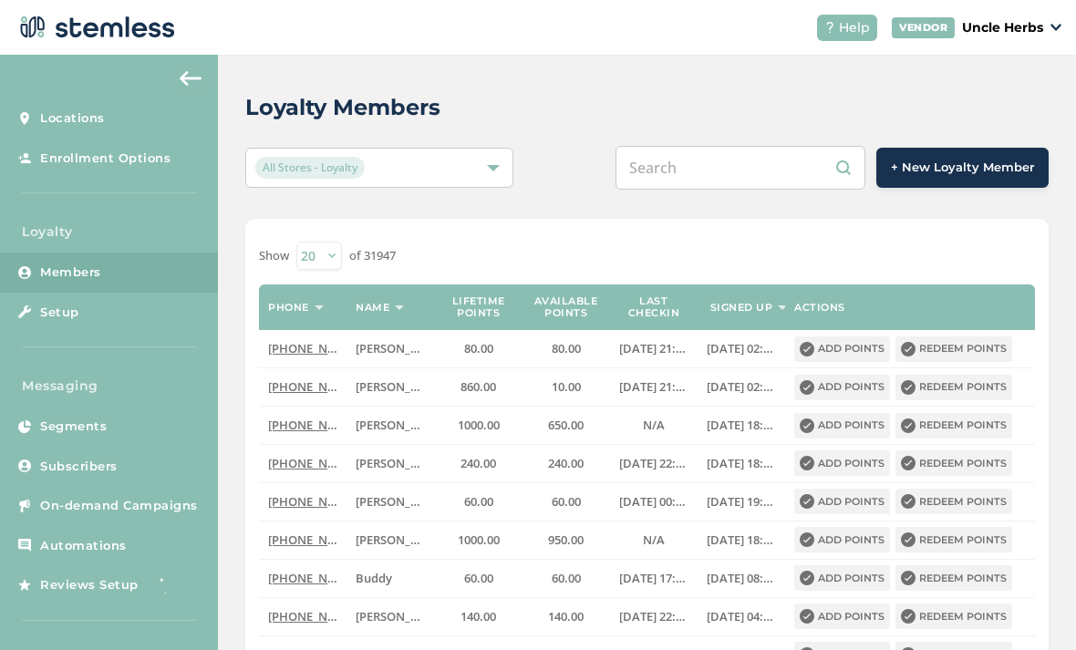
click at [712, 170] on input "text" at bounding box center [741, 168] width 250 height 44
type input "9072808208"
click at [726, 174] on input "text" at bounding box center [741, 168] width 250 height 44
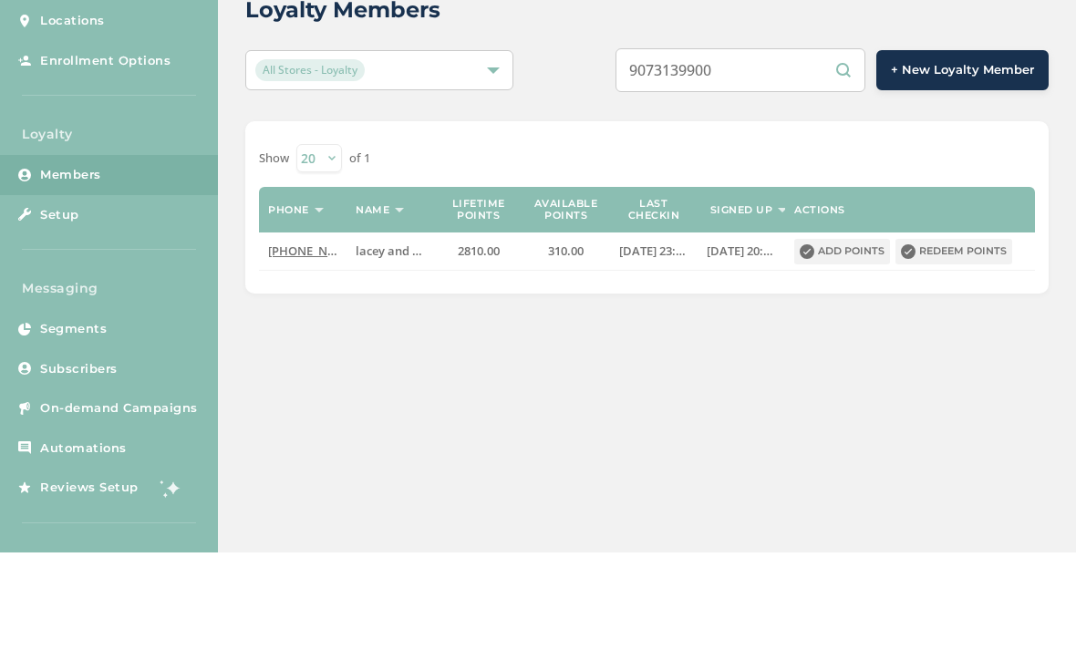
type input "9073139900"
click at [990, 337] on button "Redeem points" at bounding box center [954, 350] width 117 height 26
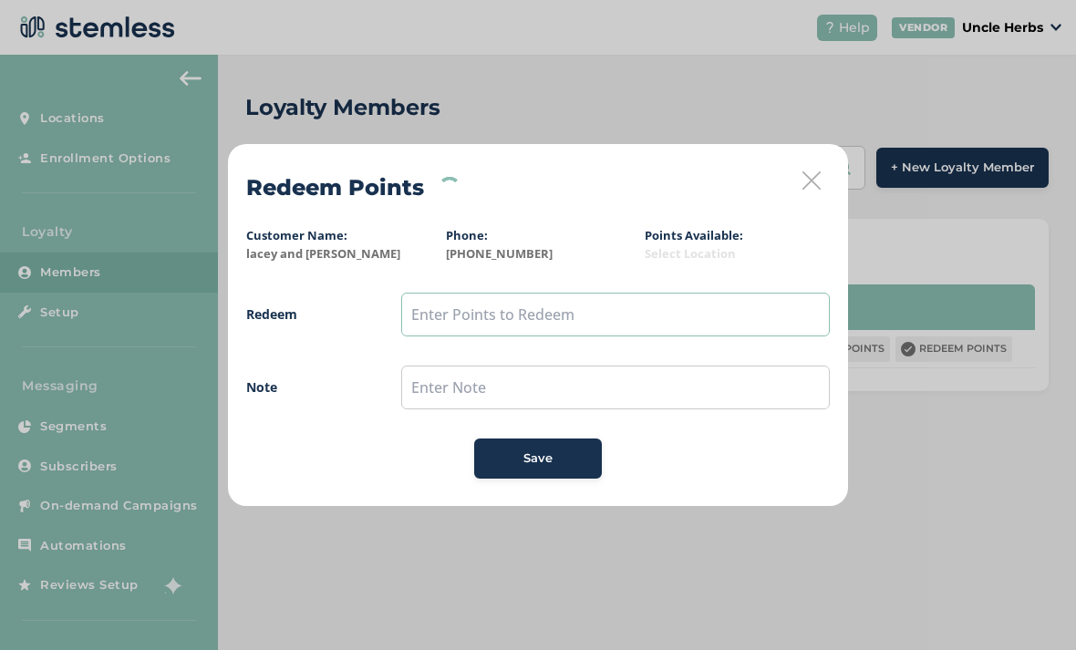
click at [441, 314] on input "text" at bounding box center [615, 315] width 429 height 44
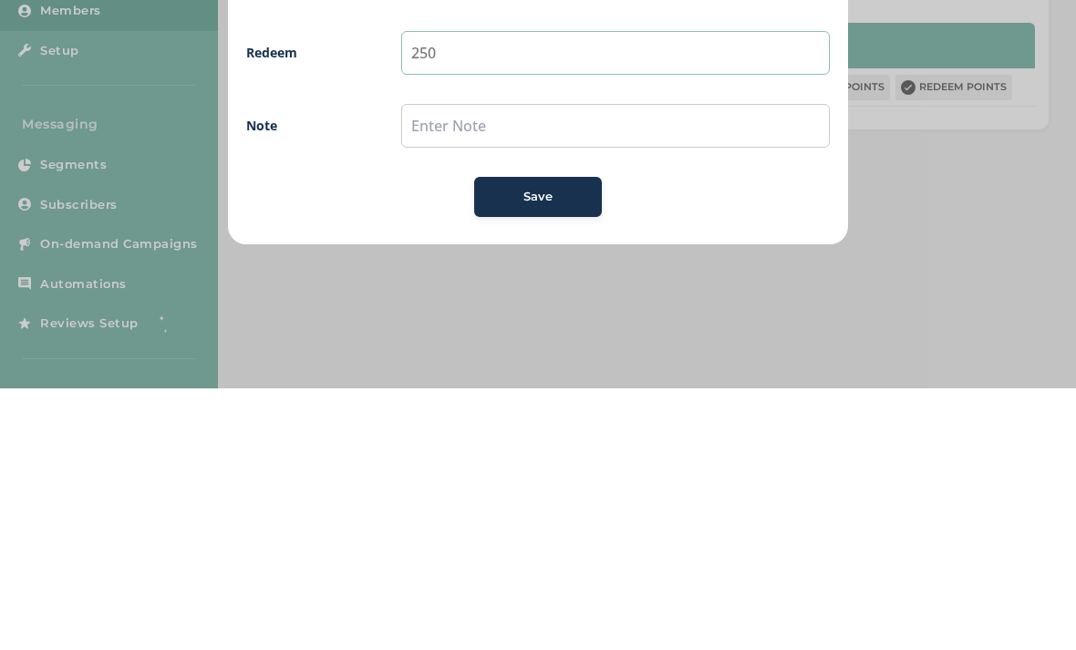
type input "250"
click at [556, 450] on div "Save" at bounding box center [538, 459] width 99 height 18
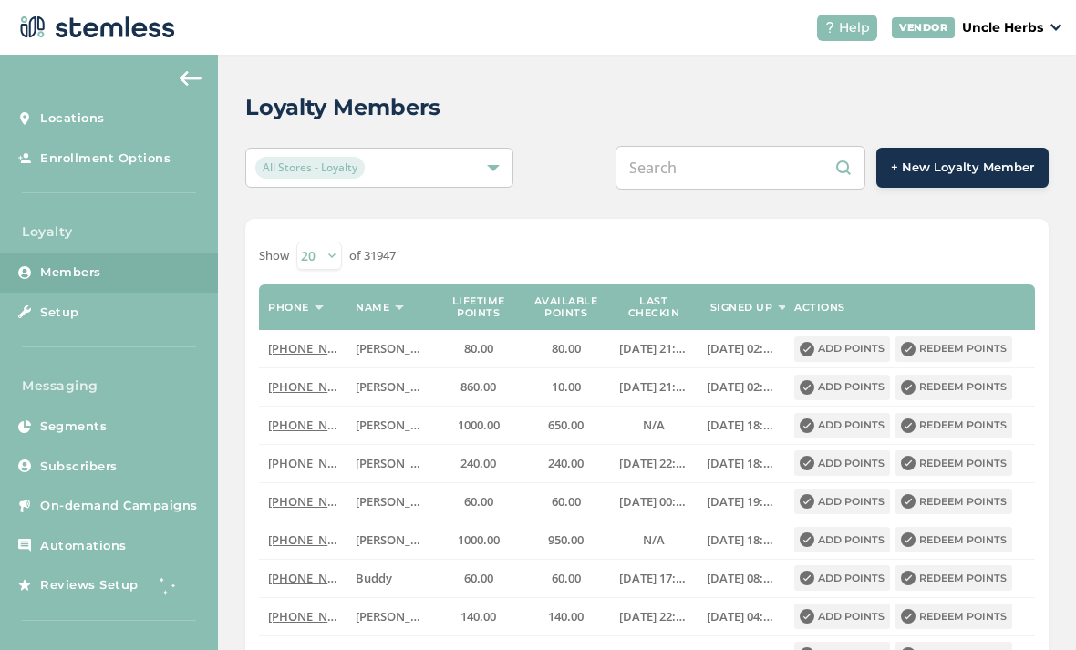
click at [717, 154] on input "text" at bounding box center [741, 168] width 250 height 44
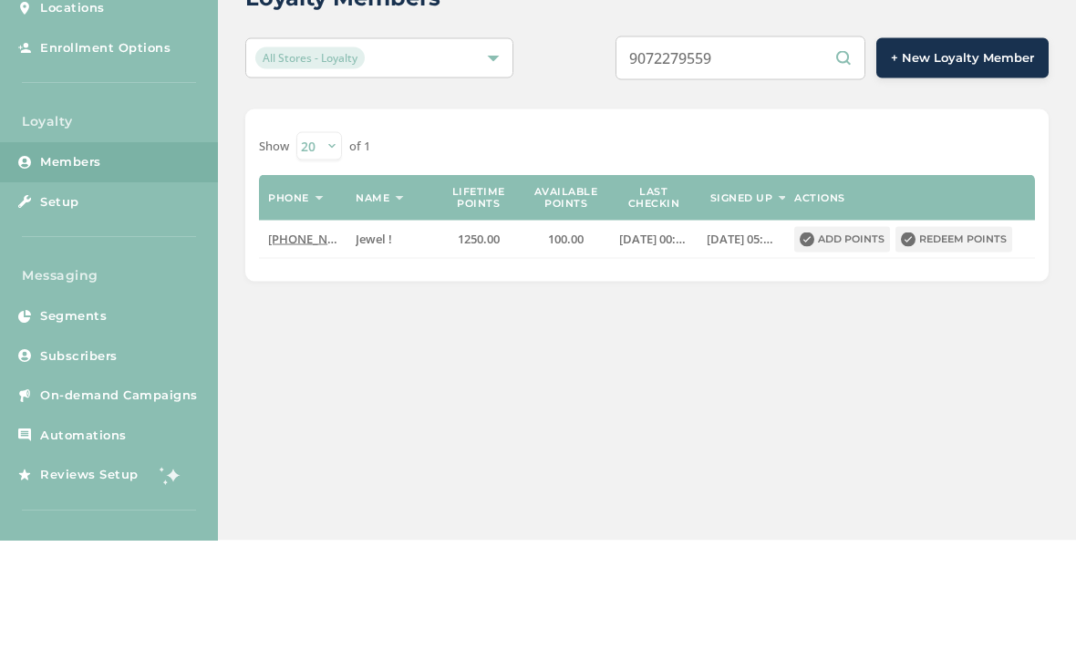
type input "9072279559"
click at [960, 337] on button "Redeem points" at bounding box center [954, 350] width 117 height 26
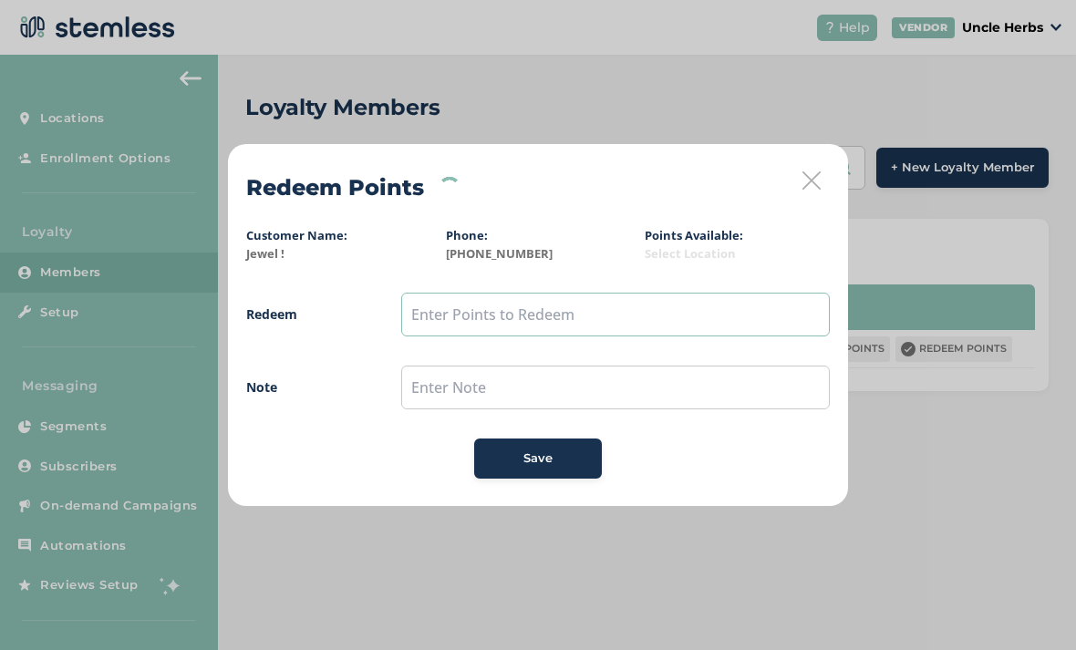
click at [446, 316] on input "text" at bounding box center [615, 315] width 429 height 44
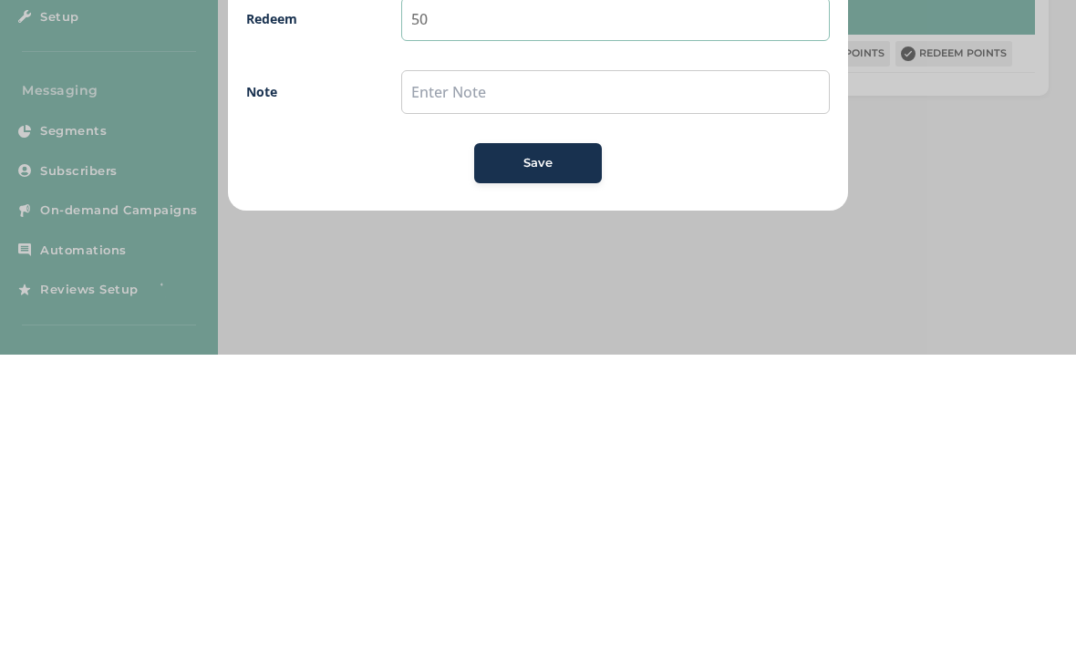
type input "50"
click at [550, 450] on span "Save" at bounding box center [538, 459] width 29 height 18
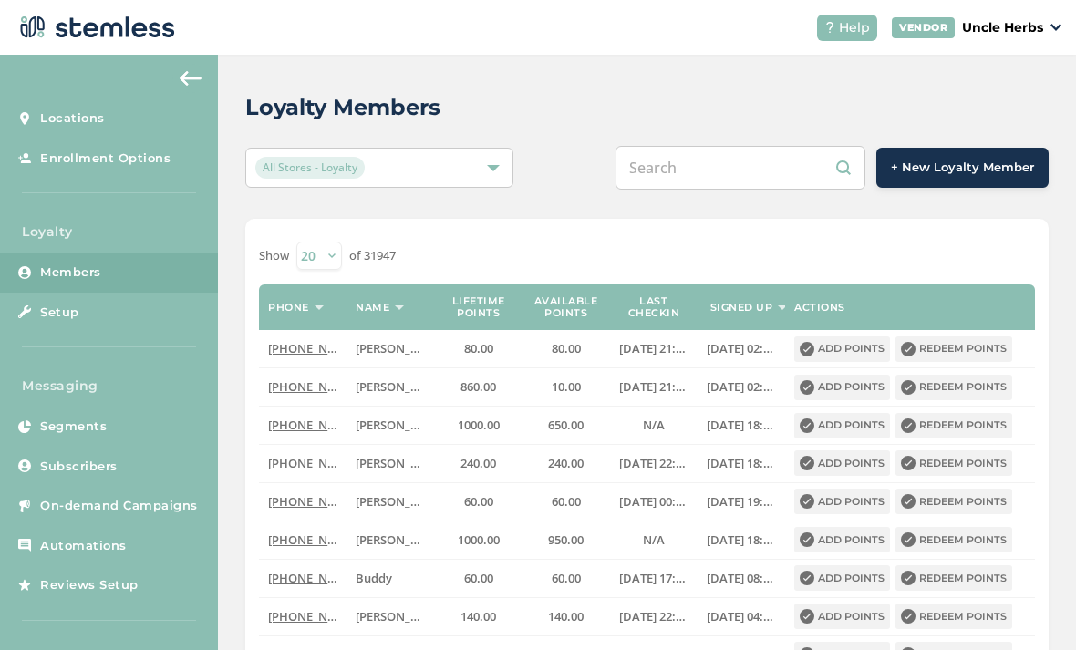
click at [697, 159] on input "text" at bounding box center [741, 168] width 250 height 44
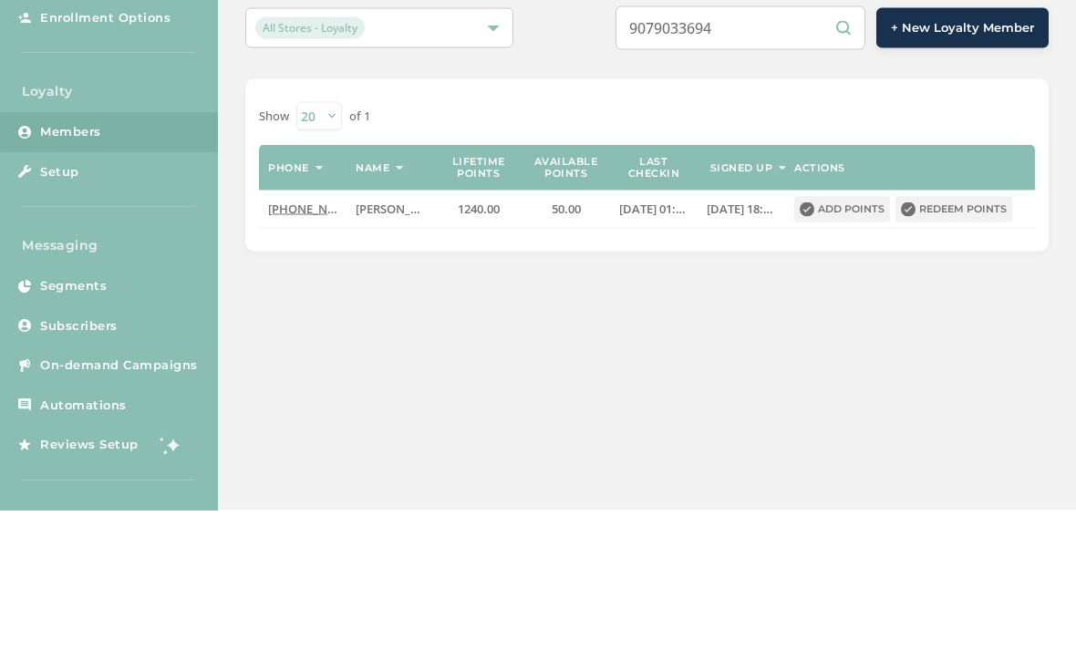
type input "9079033694"
click at [965, 337] on button "Redeem points" at bounding box center [954, 350] width 117 height 26
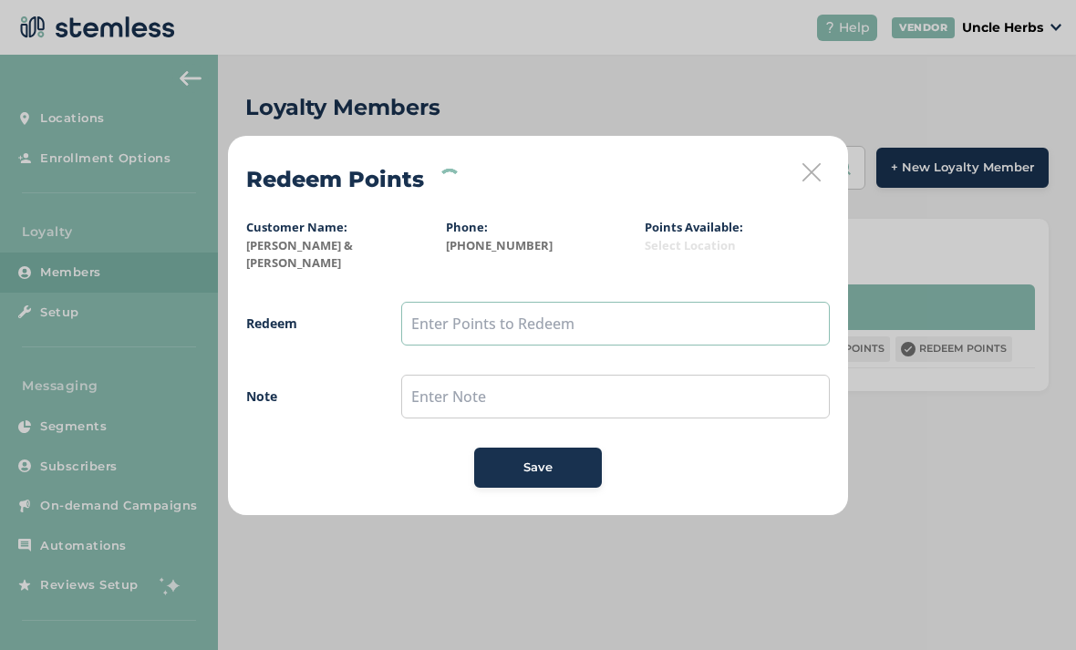
click at [431, 319] on input "text" at bounding box center [615, 324] width 429 height 44
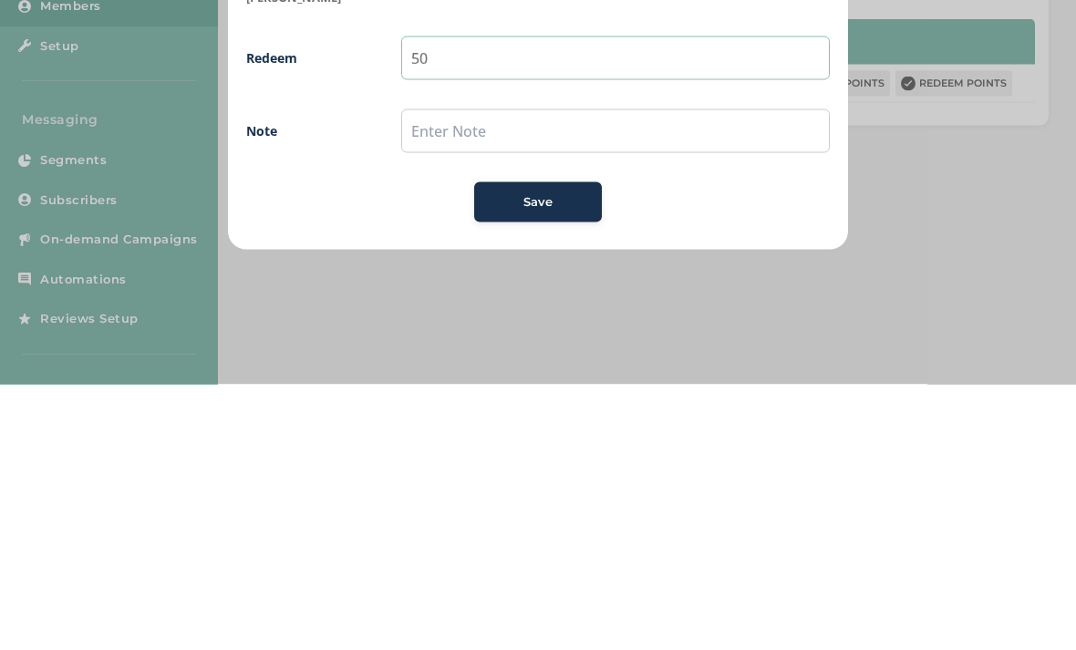
type input "50"
click at [555, 459] on div "Save" at bounding box center [538, 468] width 99 height 18
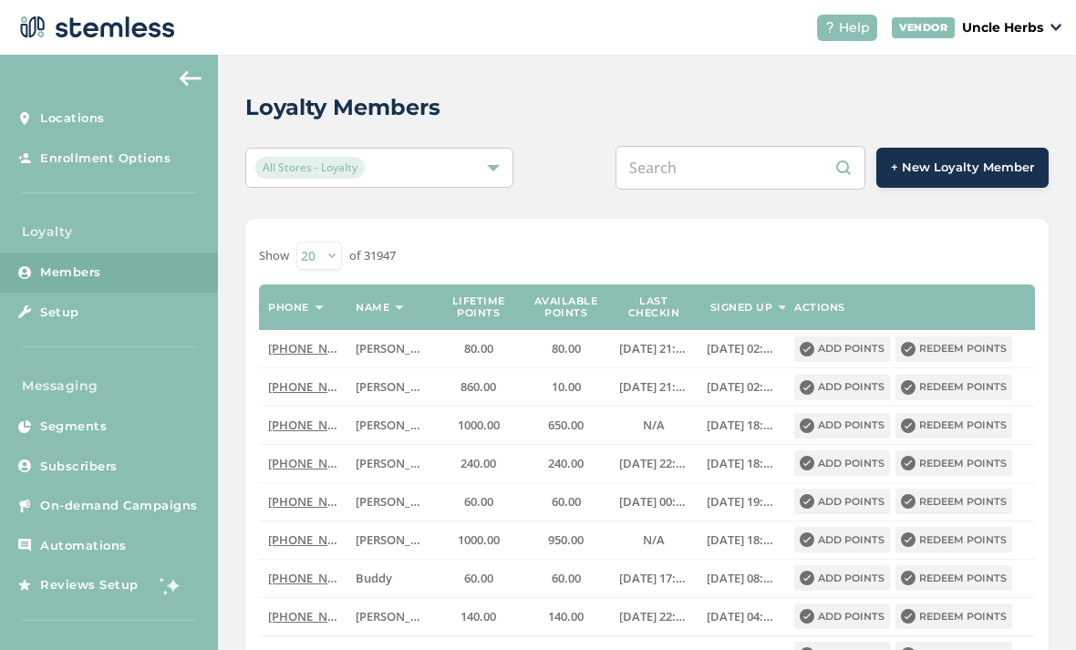
click at [699, 186] on input "text" at bounding box center [741, 168] width 250 height 44
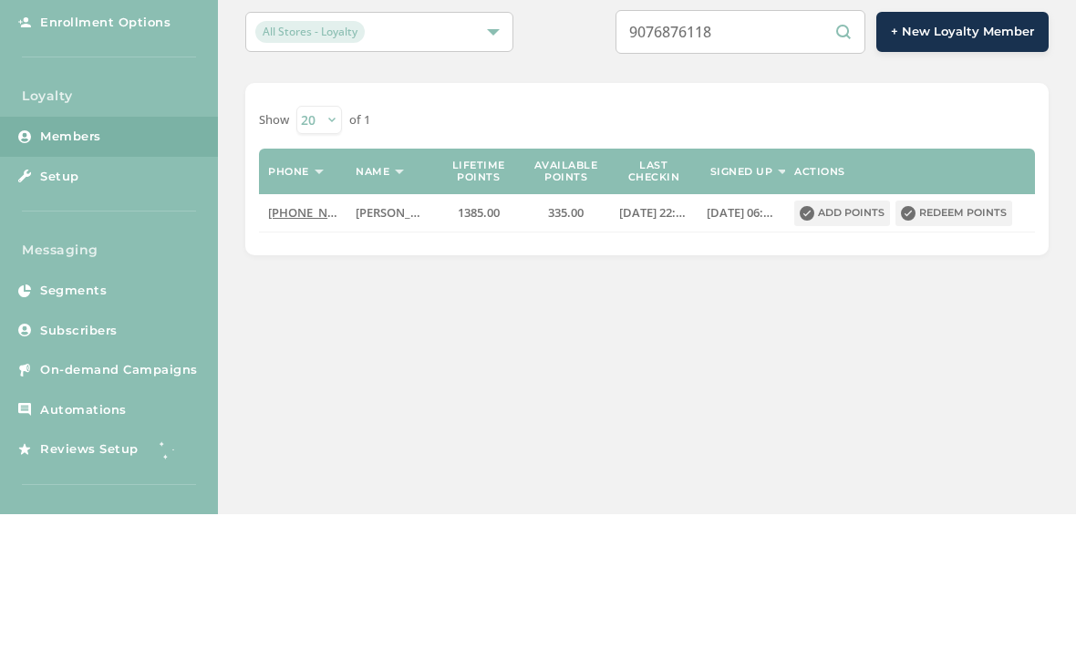
type input "9076876118"
click at [967, 337] on button "Redeem points" at bounding box center [954, 350] width 117 height 26
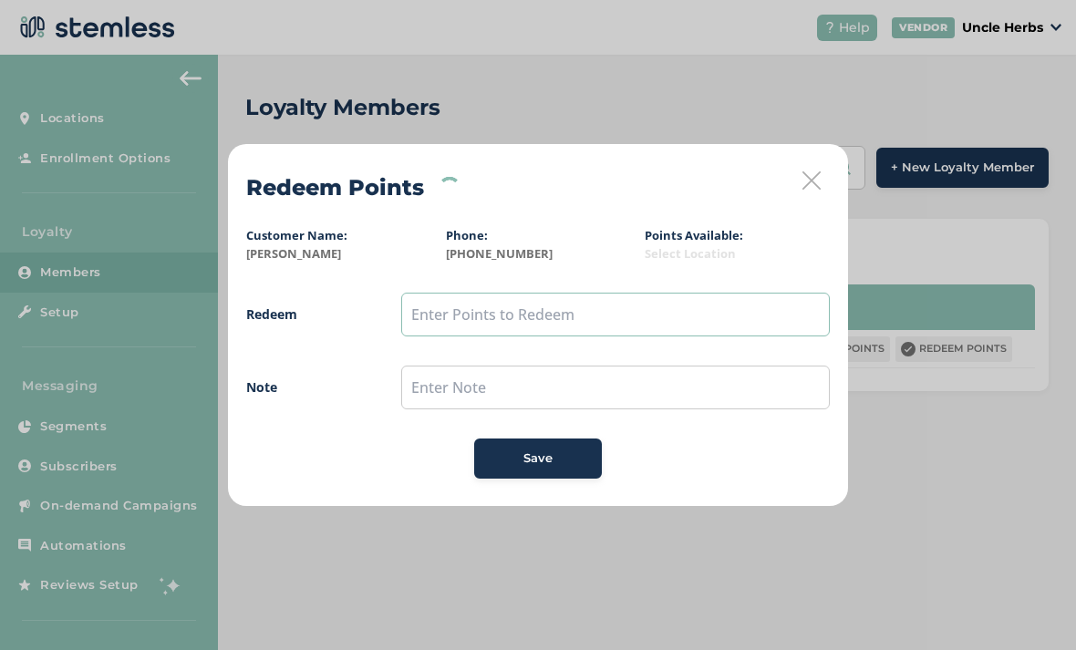
click at [457, 309] on input "text" at bounding box center [615, 315] width 429 height 44
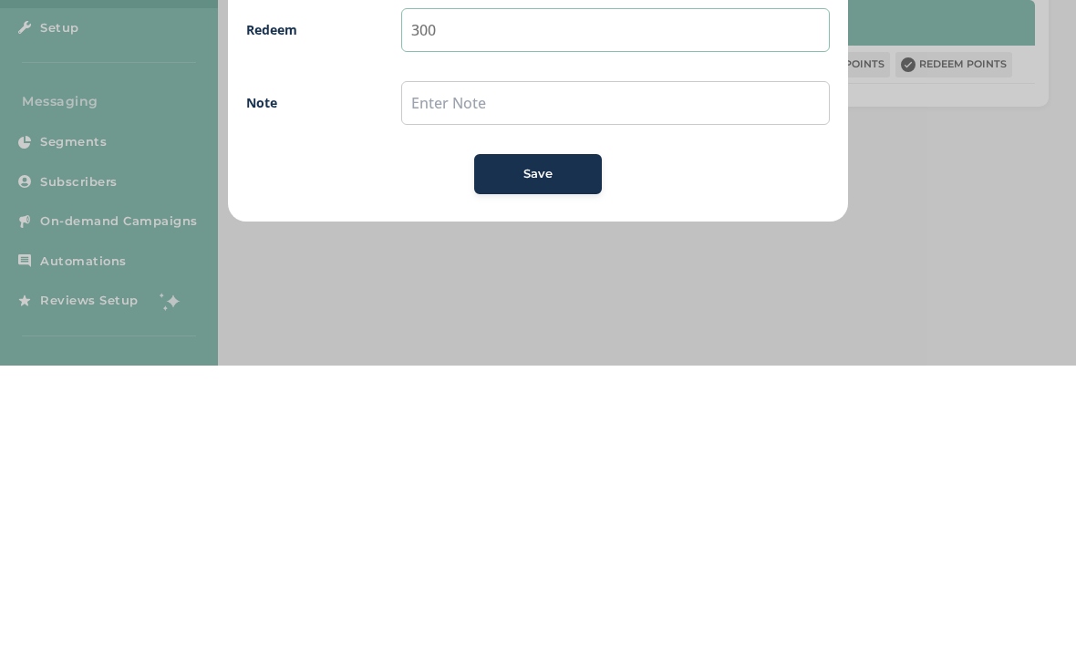
type input "300"
click at [548, 450] on span "Save" at bounding box center [538, 459] width 29 height 18
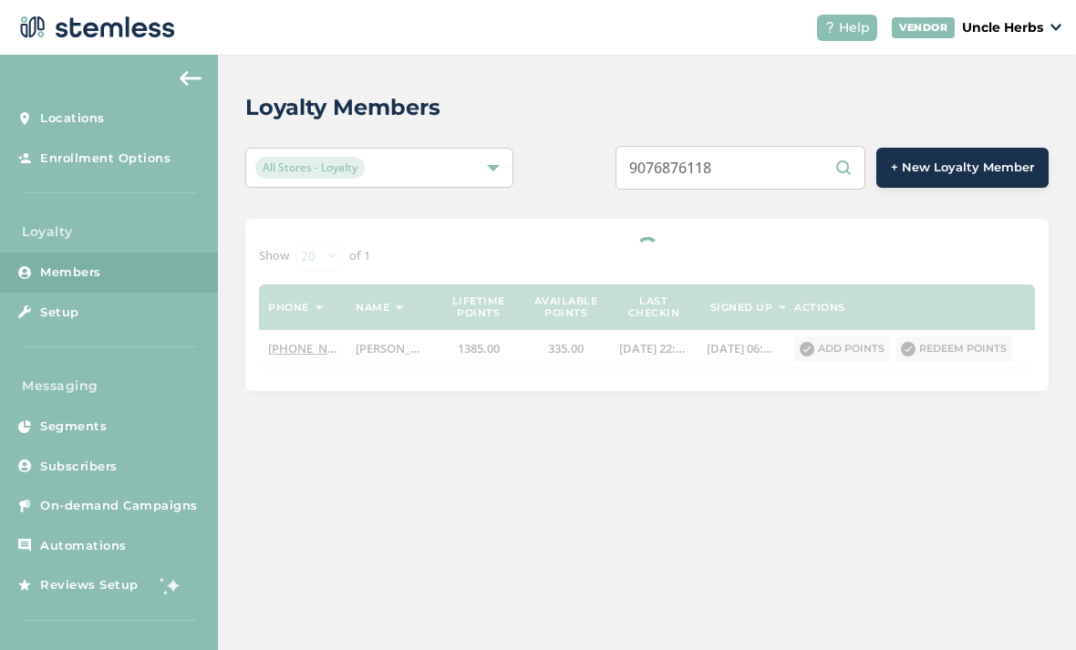
scroll to position [58, 0]
